Goal: Information Seeking & Learning: Find contact information

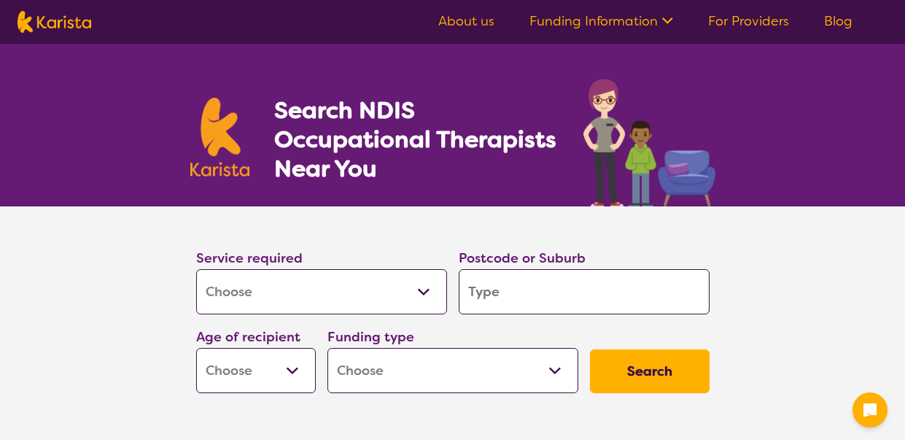
select select "[MEDICAL_DATA]"
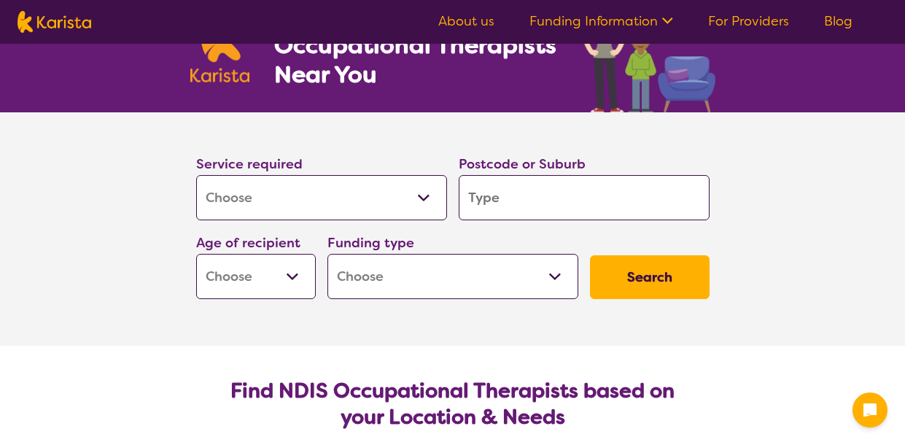
scroll to position [95, 0]
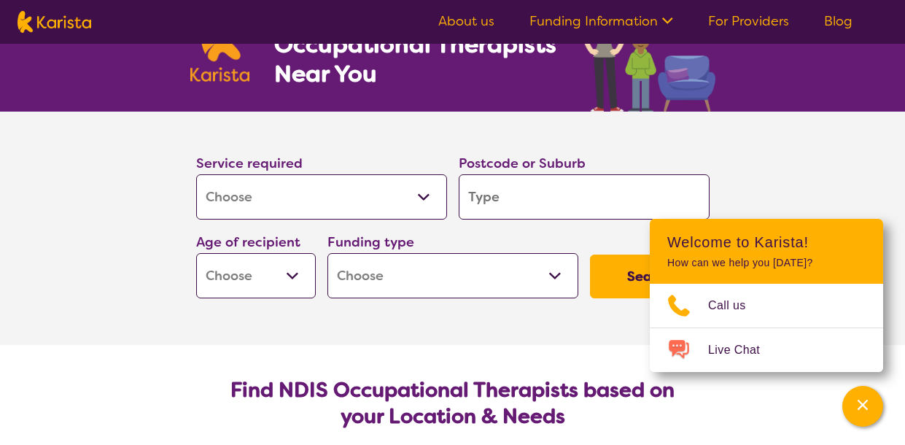
click at [520, 195] on input "search" at bounding box center [584, 196] width 251 height 45
type input "3"
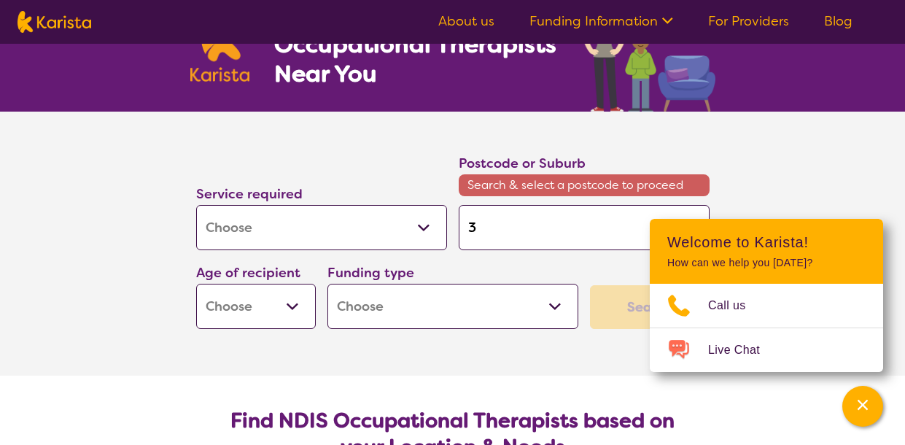
type input "30"
type input "307"
type input "3076"
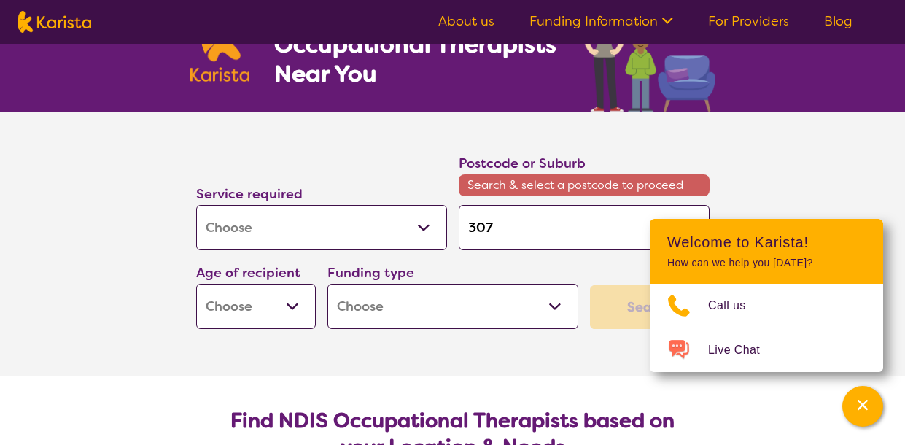
type input "3076"
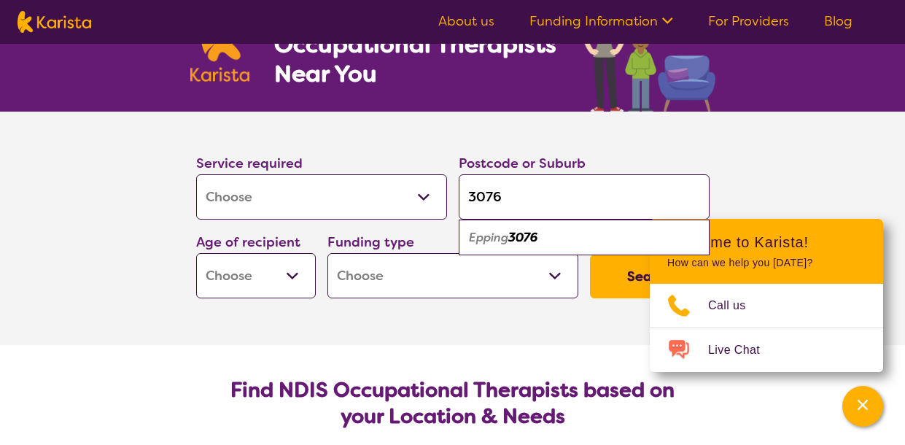
type input "3076"
click at [523, 234] on em "3076" at bounding box center [522, 237] width 29 height 15
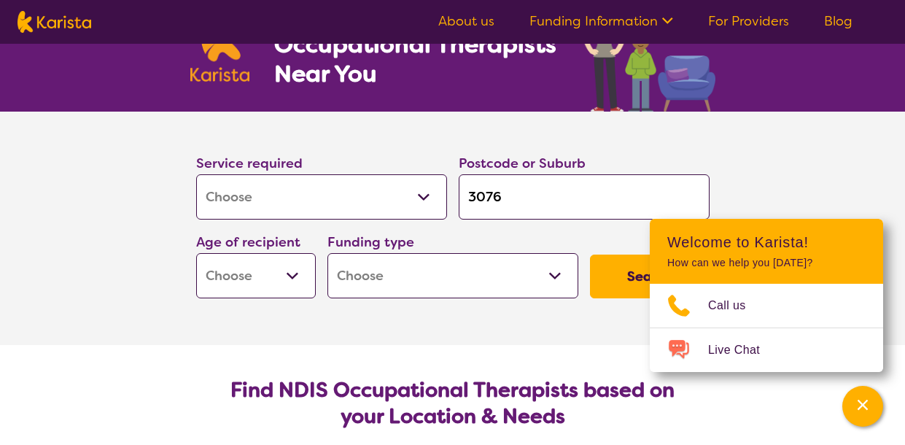
click at [292, 271] on select "Early Childhood - 0 to 9 Child - 10 to 11 Adolescent - 12 to 17 Adult - 18 to 6…" at bounding box center [256, 275] width 120 height 45
select select "AS"
click at [196, 253] on select "Early Childhood - 0 to 9 Child - 10 to 11 Adolescent - 12 to 17 Adult - 18 to 6…" at bounding box center [256, 275] width 120 height 45
select select "AS"
click at [292, 279] on select "Early Childhood - 0 to 9 Child - 10 to 11 Adolescent - 12 to 17 Adult - 18 to 6…" at bounding box center [256, 275] width 120 height 45
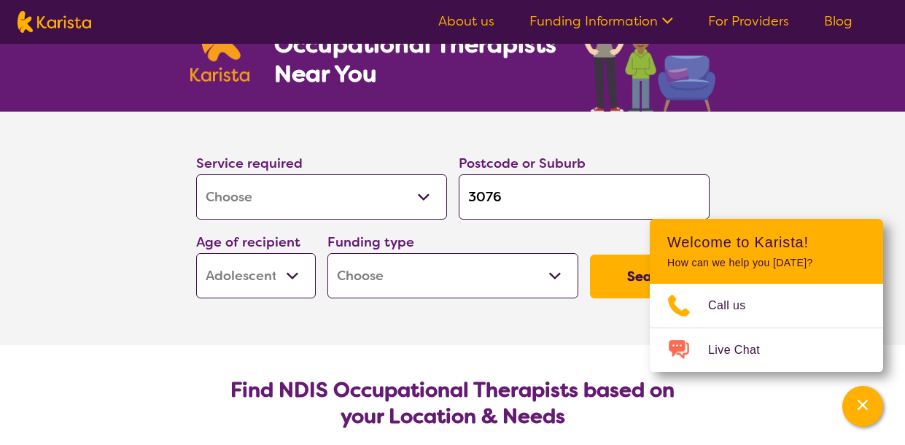
click at [292, 279] on select "Early Childhood - 0 to 9 Child - 10 to 11 Adolescent - 12 to 17 Adult - 18 to 6…" at bounding box center [256, 275] width 120 height 45
click at [559, 274] on select "Home Care Package (HCP) National Disability Insurance Scheme (NDIS) I don't know" at bounding box center [452, 275] width 251 height 45
select select "NDIS"
click at [327, 253] on select "Home Care Package (HCP) National Disability Insurance Scheme (NDIS) I don't know" at bounding box center [452, 275] width 251 height 45
select select "NDIS"
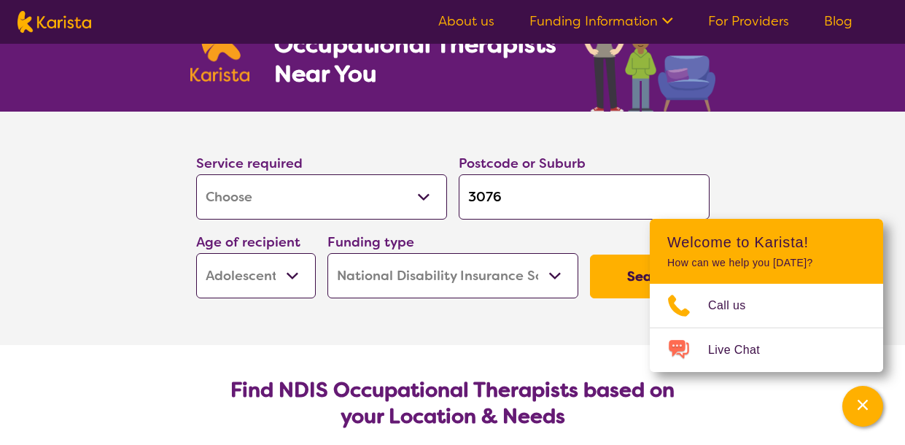
click at [829, 127] on section "Service required Allied Health Assistant Assessment ([MEDICAL_DATA] or [MEDICAL…" at bounding box center [452, 228] width 905 height 233
click at [863, 409] on icon "Channel Menu" at bounding box center [863, 404] width 15 height 15
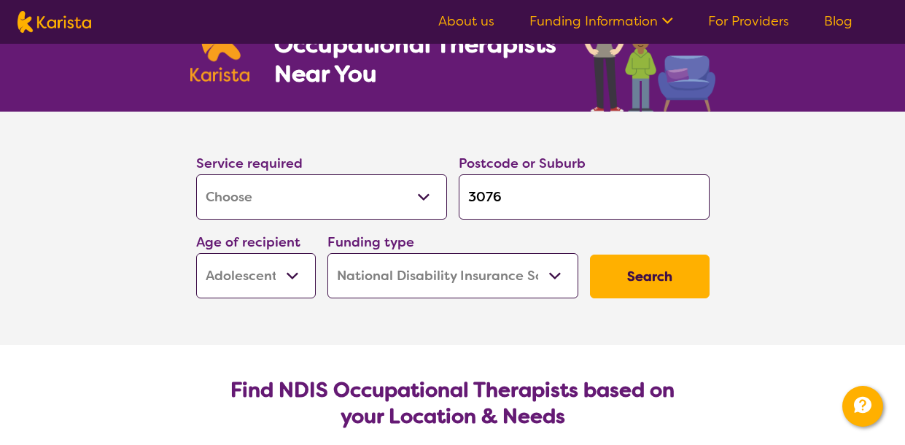
click at [647, 281] on button "Search" at bounding box center [650, 277] width 120 height 44
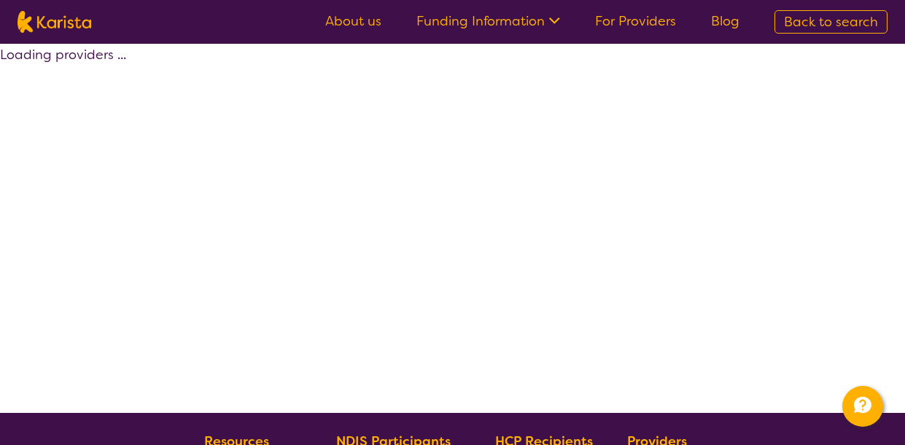
select select "by_score"
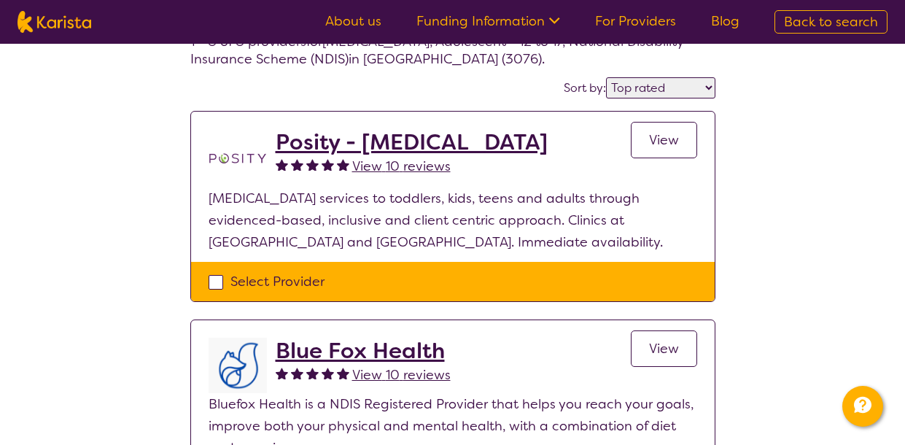
scroll to position [96, 0]
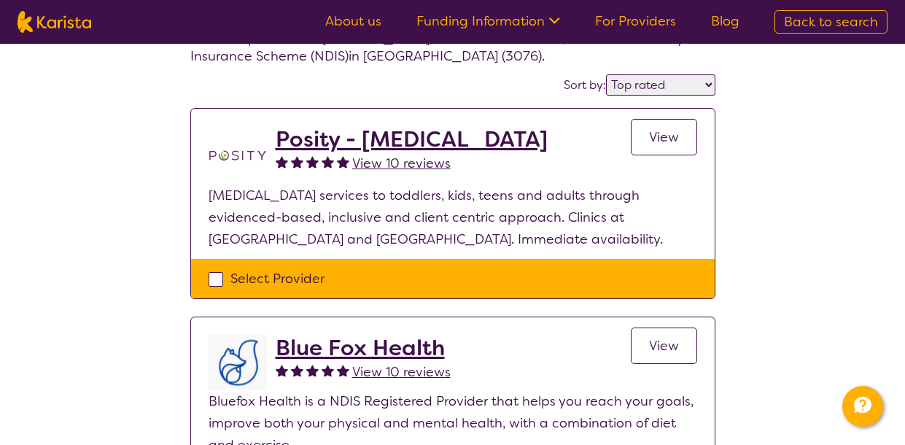
click at [657, 140] on span "View" at bounding box center [664, 137] width 30 height 18
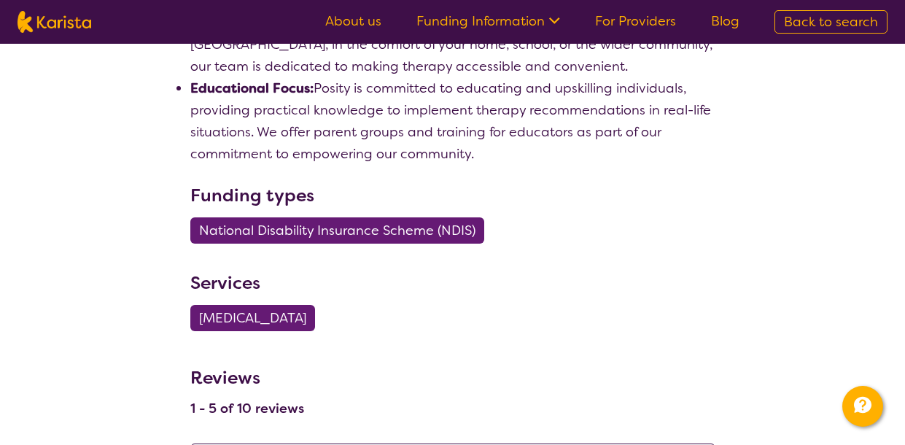
scroll to position [1297, 0]
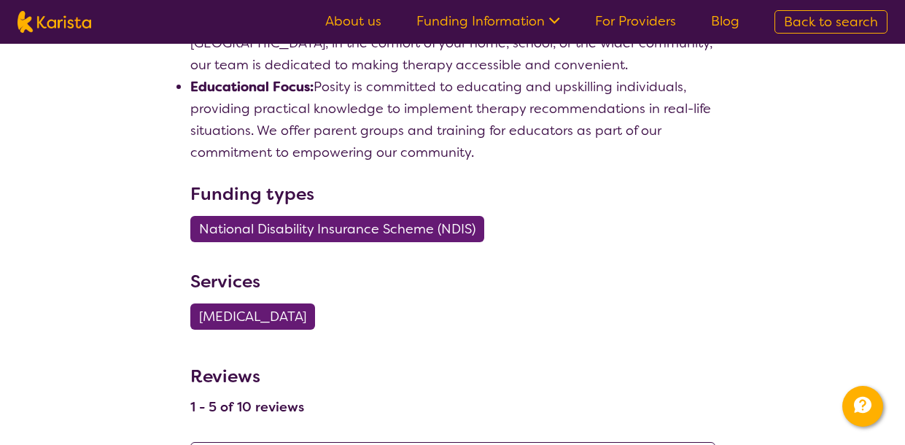
click at [330, 216] on span "National Disability Insurance Scheme (NDIS)" at bounding box center [337, 229] width 276 height 26
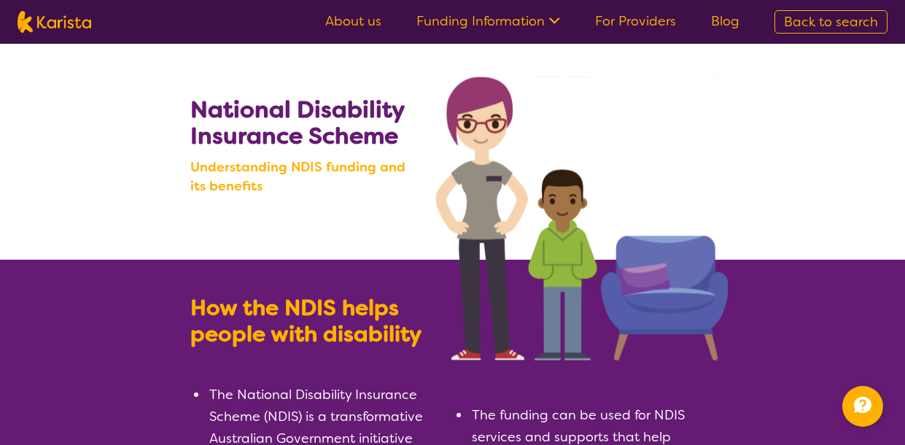
click at [553, 18] on icon at bounding box center [552, 19] width 15 height 15
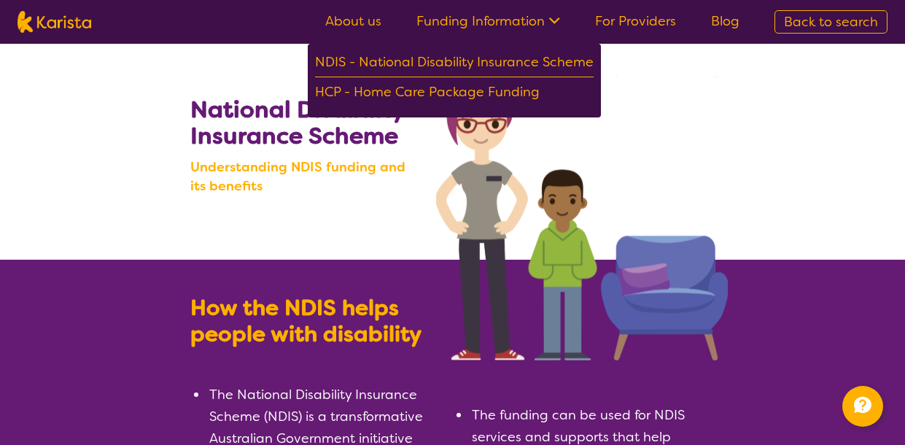
click at [666, 102] on img at bounding box center [582, 219] width 292 height 284
click at [559, 26] on span at bounding box center [552, 23] width 15 height 18
